Goal: Information Seeking & Learning: Learn about a topic

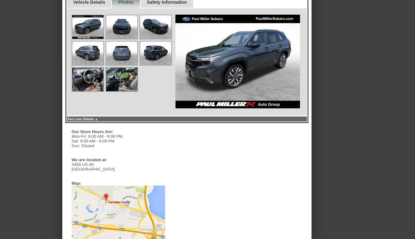
scroll to position [312, 0]
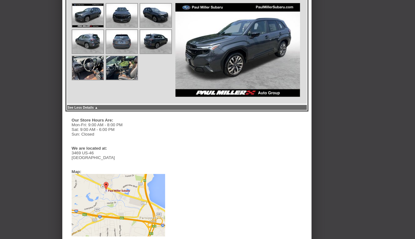
click at [83, 13] on img at bounding box center [87, 15] width 31 height 23
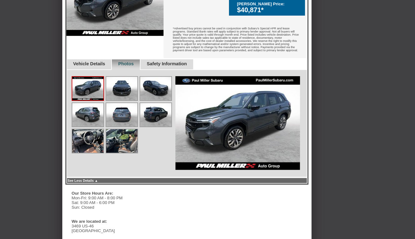
scroll to position [187, 0]
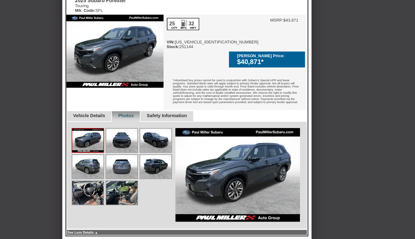
click at [101, 115] on link "Vehicle Details" at bounding box center [89, 115] width 32 height 5
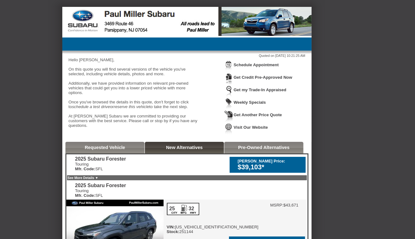
scroll to position [0, 0]
